Goal: Task Accomplishment & Management: Manage account settings

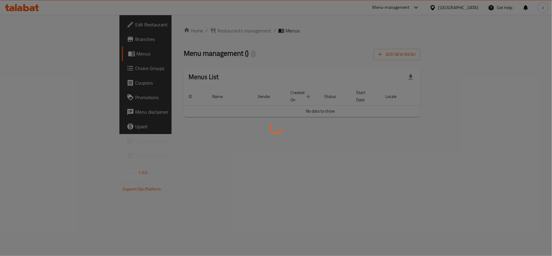
click at [166, 33] on div at bounding box center [276, 128] width 552 height 256
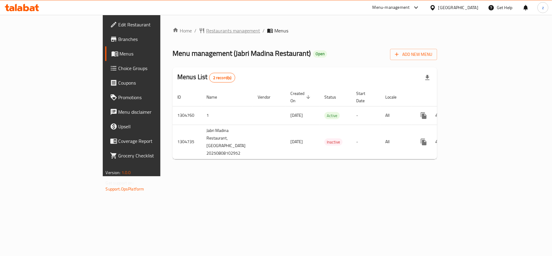
click at [206, 30] on span "Restaurants management" at bounding box center [233, 30] width 54 height 7
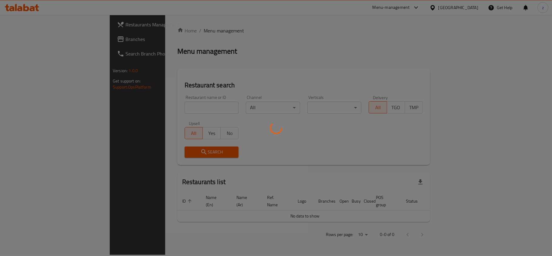
click at [42, 38] on div at bounding box center [276, 128] width 552 height 256
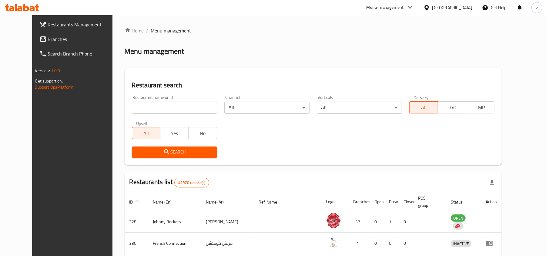
click at [48, 38] on span "Branches" at bounding box center [83, 38] width 71 height 7
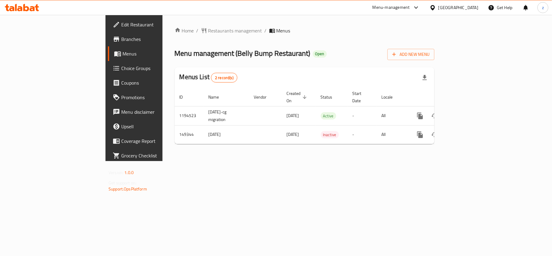
click at [108, 74] on link "Choice Groups" at bounding box center [153, 68] width 90 height 15
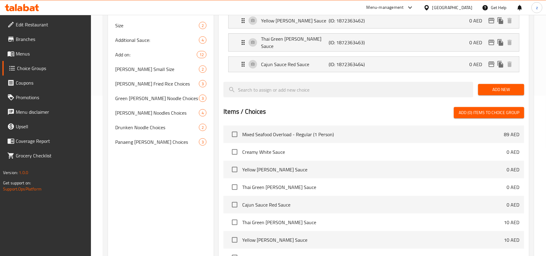
scroll to position [162, 0]
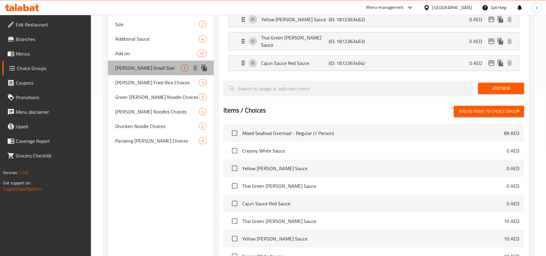
click at [137, 67] on span "[PERSON_NAME] Small Size" at bounding box center [148, 67] width 66 height 7
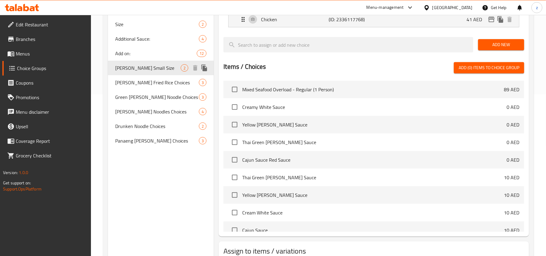
type input "[PERSON_NAME] Small Size"
type input "توم خا حجم صغير"
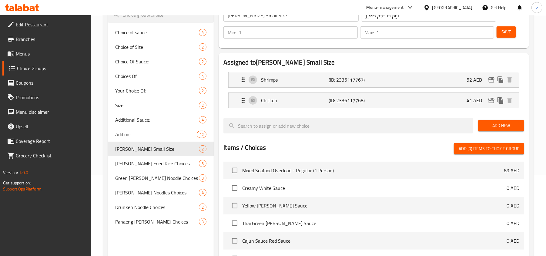
scroll to position [40, 0]
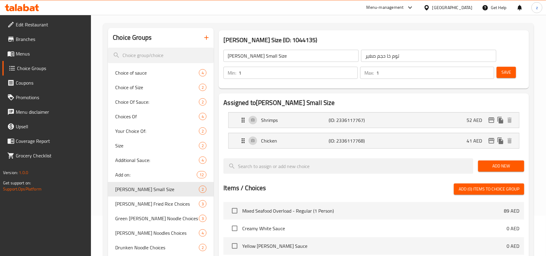
click at [245, 128] on li "Shrimps (ID: 2336117767) 52 AED Name (En) Shrimps Name (En) Name (Ar) جمبري Nam…" at bounding box center [373, 120] width 301 height 21
click at [247, 122] on icon "Expand" at bounding box center [243, 119] width 7 height 7
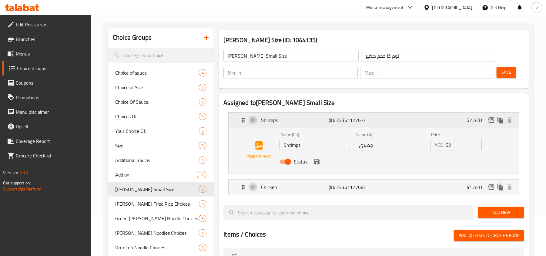
click at [243, 116] on icon "Expand" at bounding box center [243, 119] width 7 height 7
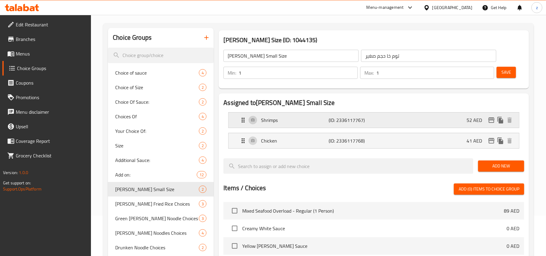
click at [240, 118] on icon "Expand" at bounding box center [243, 119] width 7 height 7
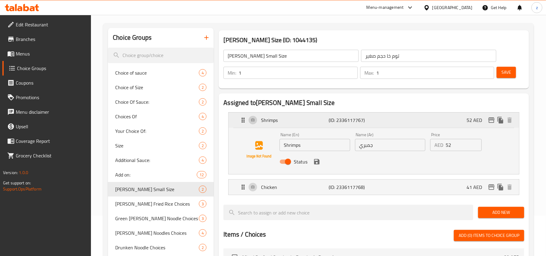
click at [240, 118] on icon "Expand" at bounding box center [243, 119] width 7 height 7
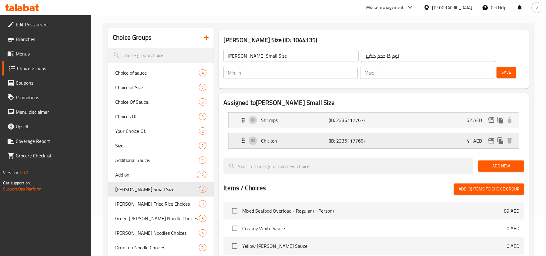
click at [240, 139] on icon "Expand" at bounding box center [243, 140] width 7 height 7
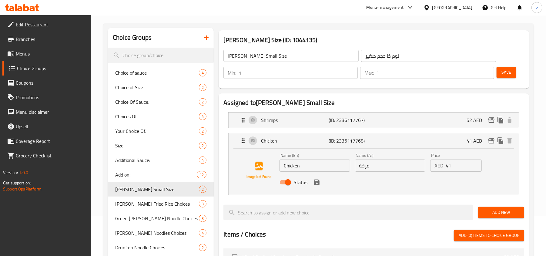
click at [379, 165] on input "فرخة" at bounding box center [390, 166] width 70 height 12
click at [240, 120] on icon "Expand" at bounding box center [243, 119] width 7 height 7
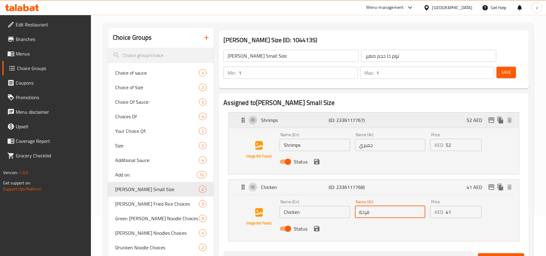
click at [242, 120] on icon "Expand" at bounding box center [243, 119] width 7 height 7
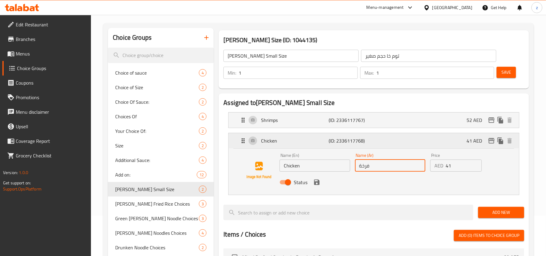
click at [245, 143] on icon "Expand" at bounding box center [243, 140] width 7 height 7
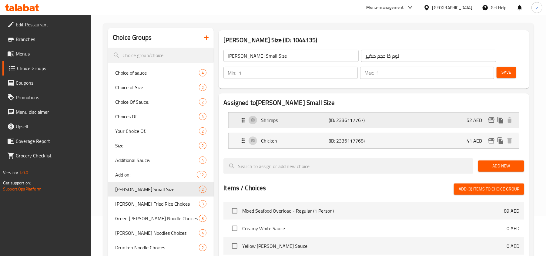
click at [243, 123] on icon "Expand" at bounding box center [243, 119] width 7 height 7
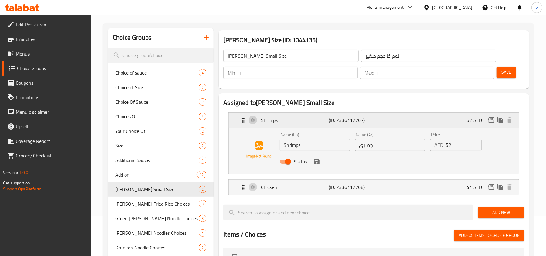
click at [241, 120] on icon "Expand" at bounding box center [243, 119] width 7 height 7
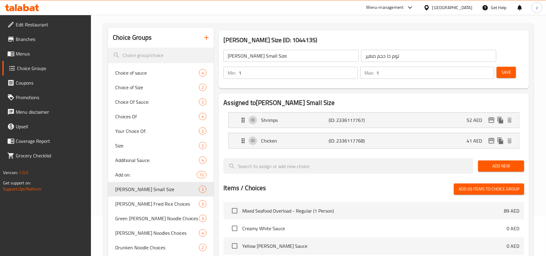
scroll to position [0, 0]
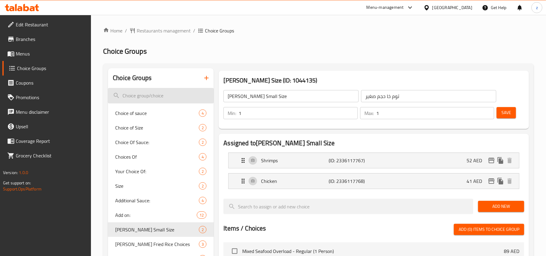
click at [115, 95] on input "search" at bounding box center [161, 95] width 106 height 15
paste input "[PERSON_NAME] Small Size"
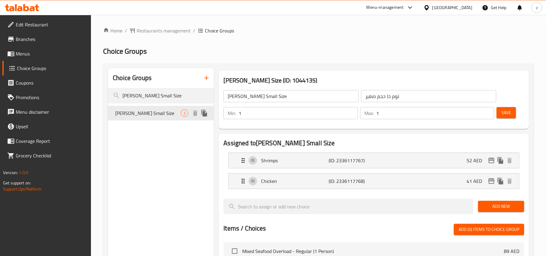
click at [157, 114] on span "[PERSON_NAME] Small Size" at bounding box center [148, 112] width 66 height 7
click at [165, 102] on input "[PERSON_NAME] Small Size" at bounding box center [161, 95] width 106 height 15
type input "[PERSON_NAME] CHOICE"
click at [141, 158] on div "Choice Groups [PERSON_NAME] CHOICE No choice groups found Add New" at bounding box center [161, 255] width 106 height 375
click at [155, 29] on span "Restaurants management" at bounding box center [164, 30] width 54 height 7
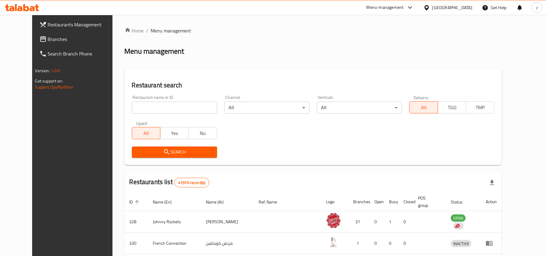
click at [160, 33] on span "Menu management" at bounding box center [171, 30] width 40 height 7
click at [48, 27] on span "Restaurants Management" at bounding box center [83, 24] width 71 height 7
